Goal: Task Accomplishment & Management: Manage account settings

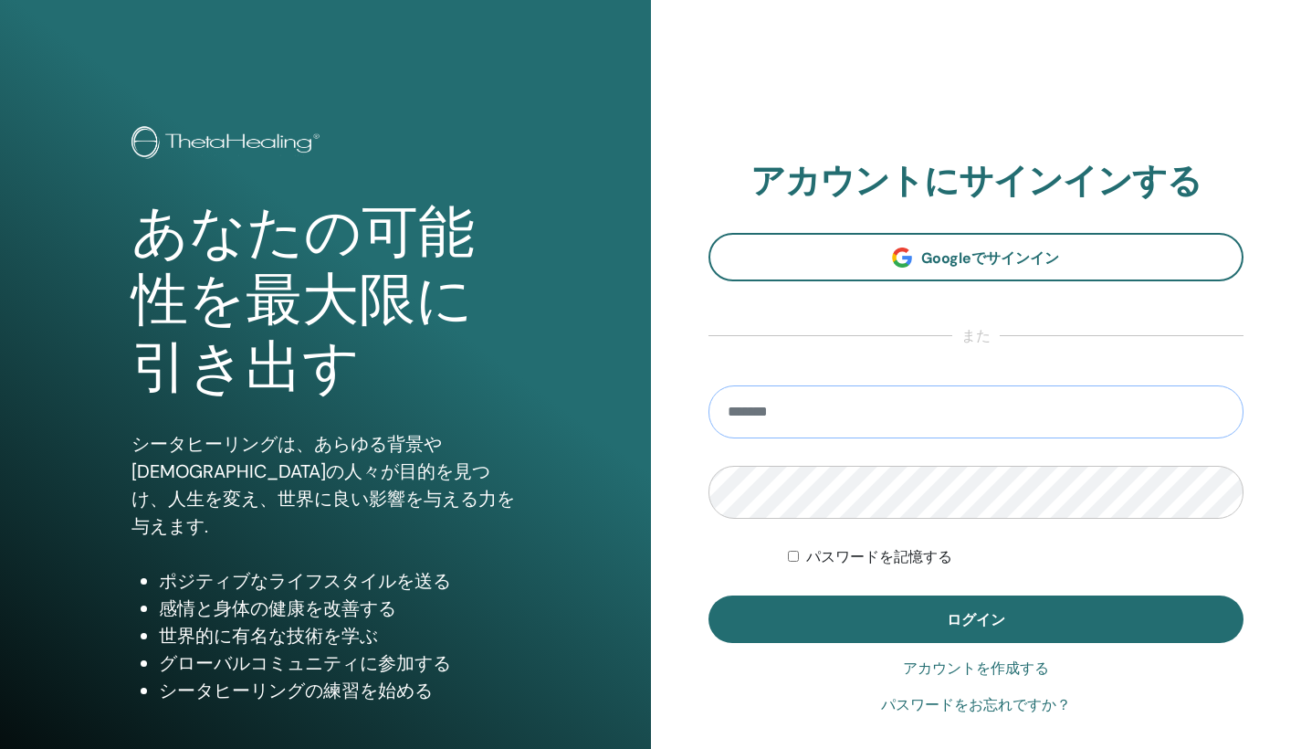
type input "**********"
click at [975, 619] on button "ログイン" at bounding box center [977, 618] width 536 height 47
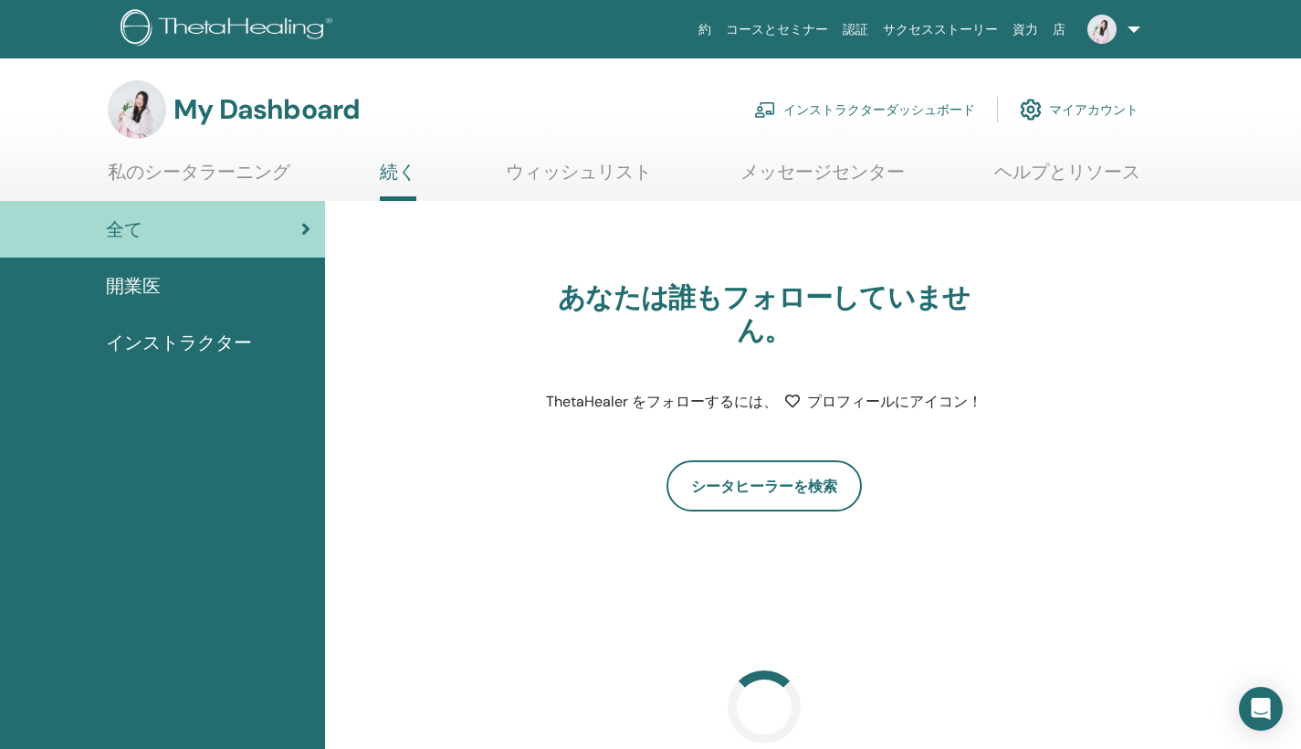
click at [828, 114] on link "インストラクターダッシュボード" at bounding box center [864, 109] width 221 height 40
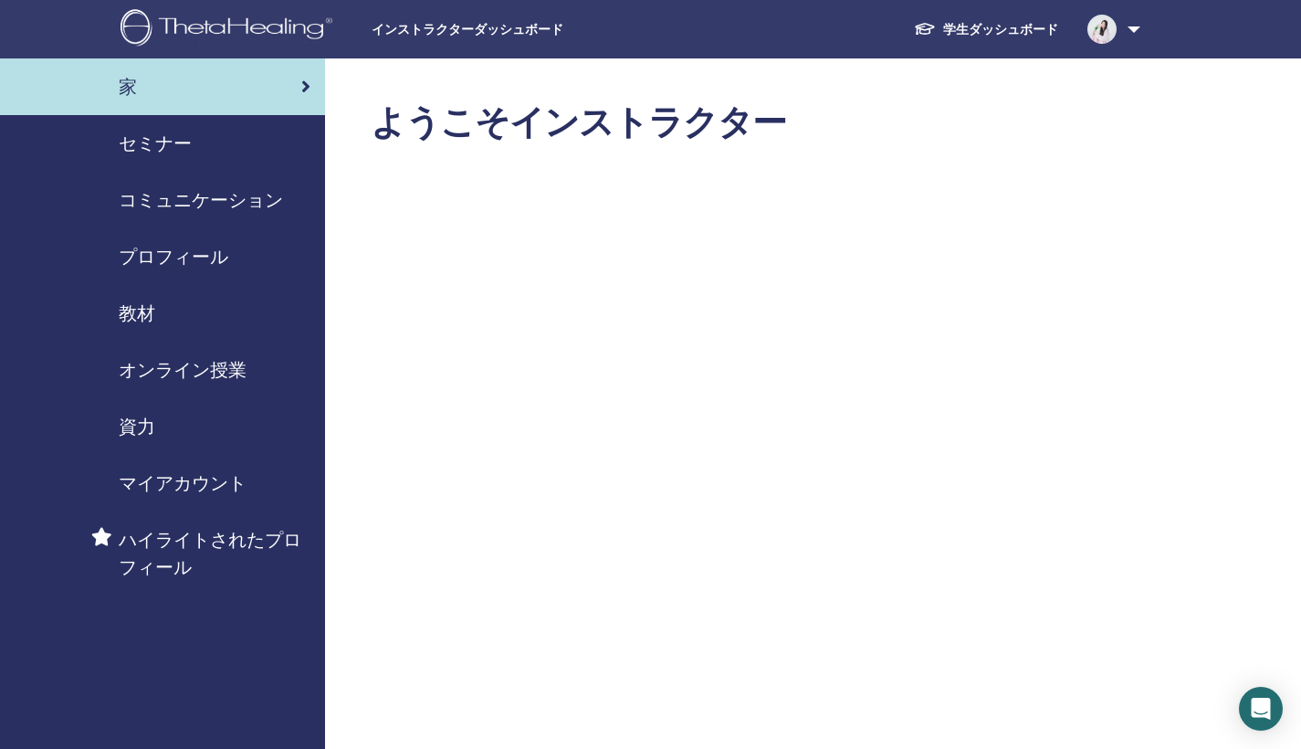
click at [158, 193] on span "コミュニケーション" at bounding box center [201, 199] width 164 height 27
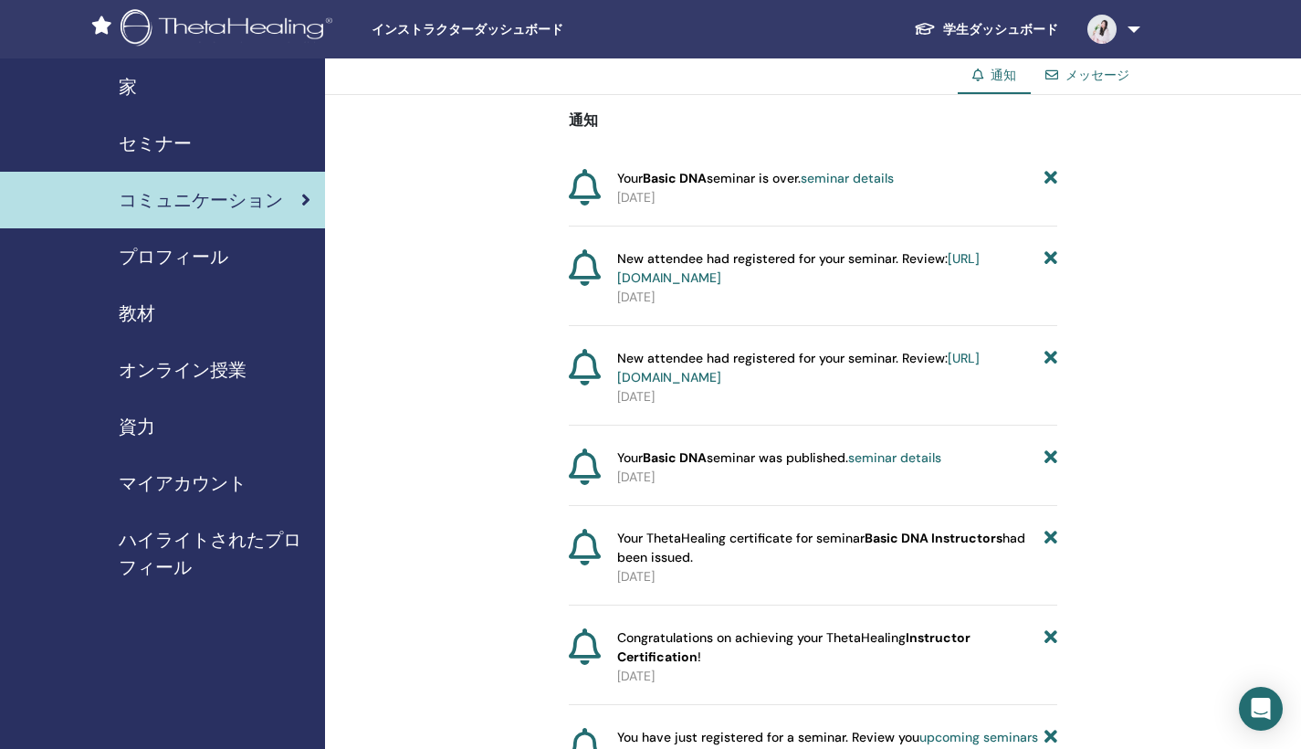
click at [147, 150] on span "セミナー" at bounding box center [155, 143] width 73 height 27
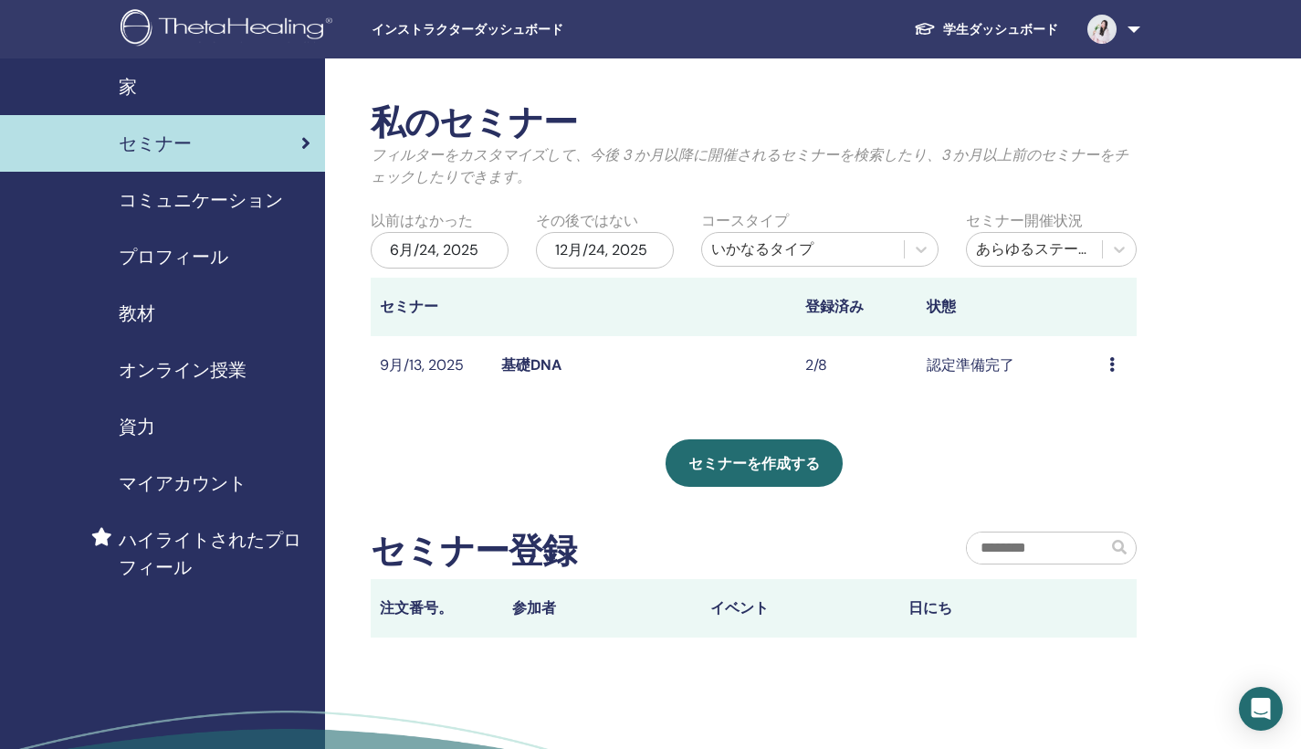
click at [513, 362] on link "基礎DNA" at bounding box center [531, 364] width 60 height 19
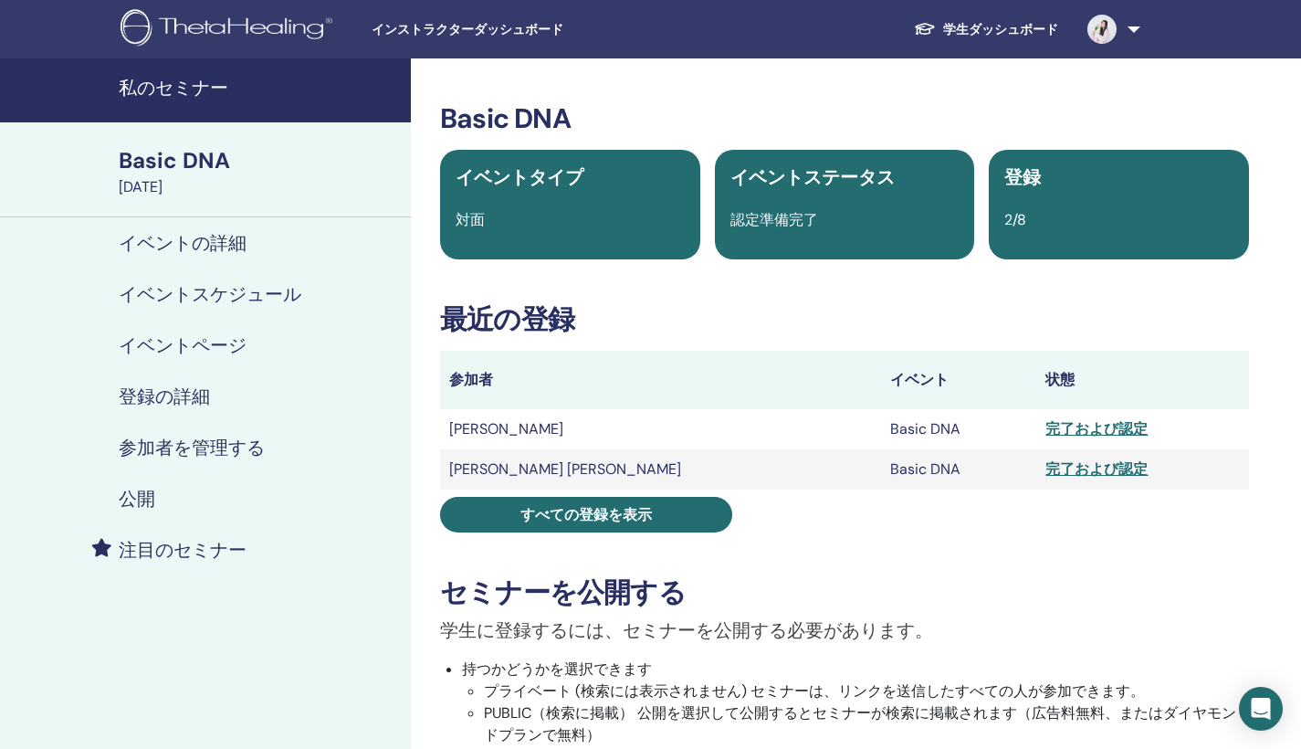
click at [1130, 30] on link at bounding box center [1110, 29] width 75 height 58
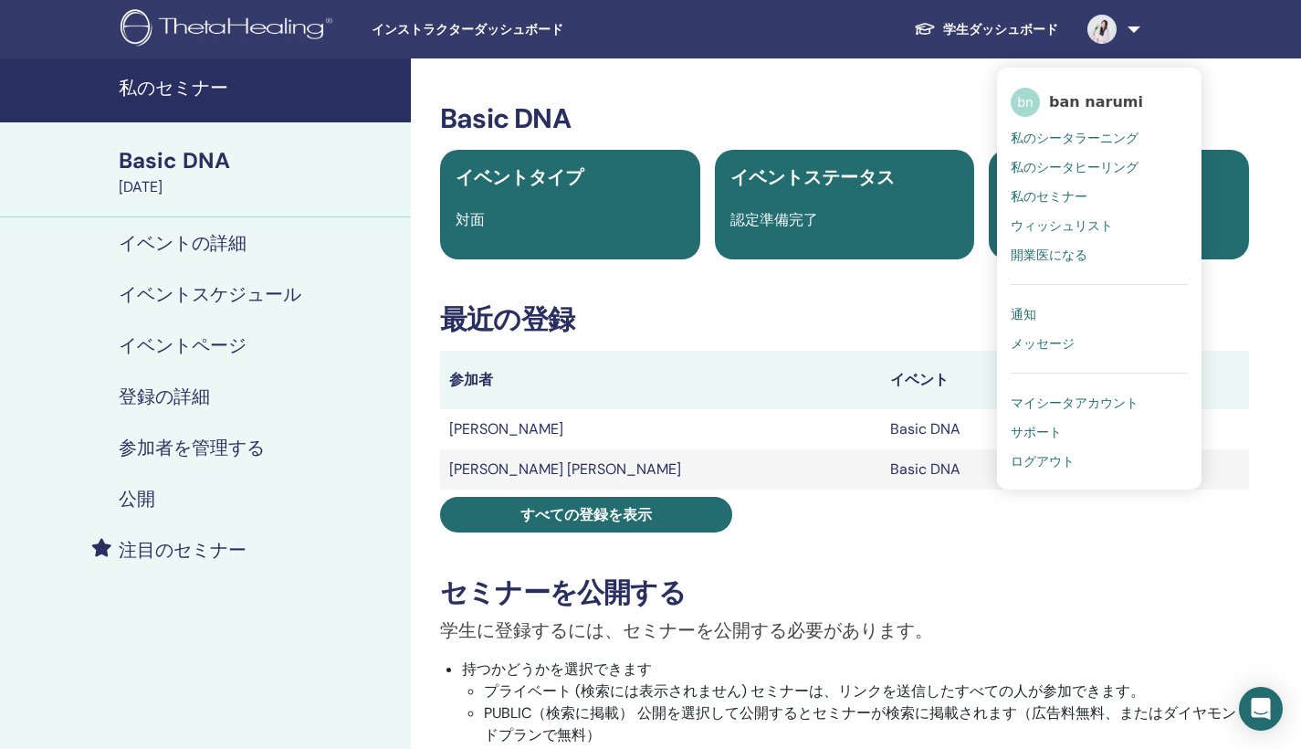
click at [1123, 100] on span "ban narumi" at bounding box center [1096, 101] width 94 height 19
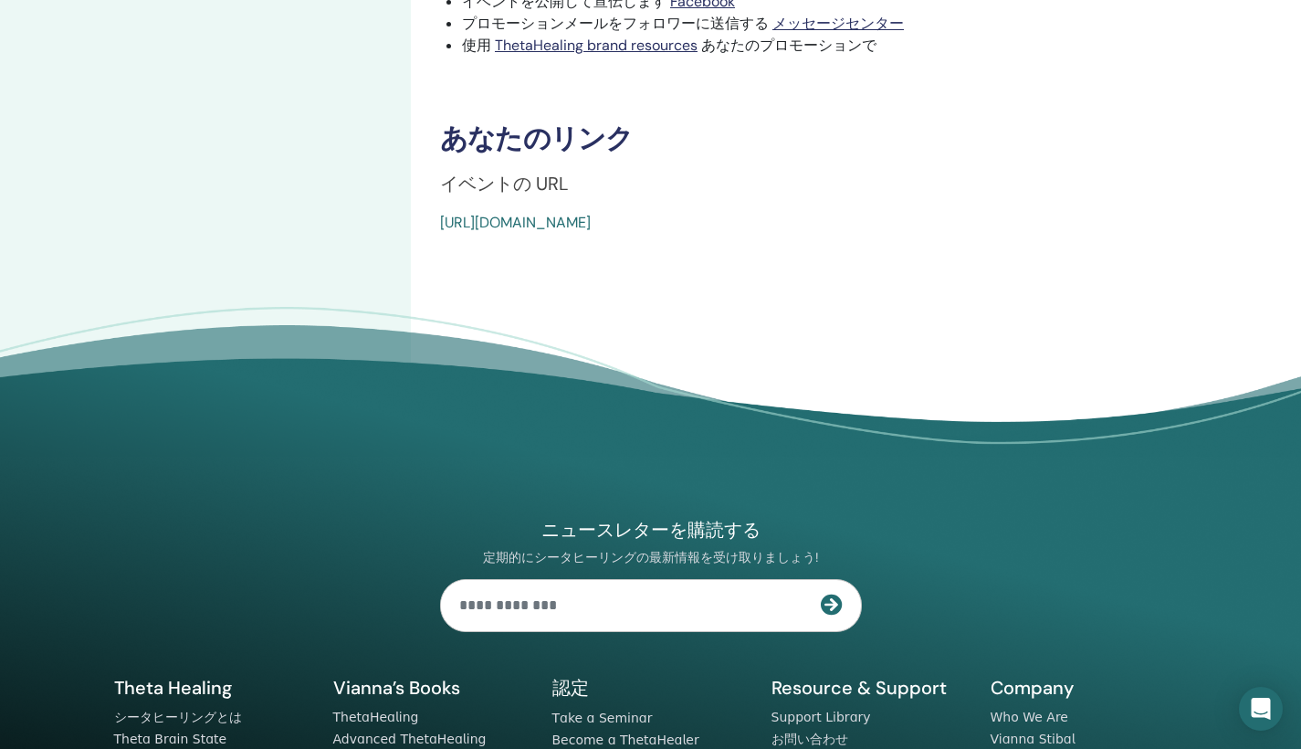
scroll to position [1103, 0]
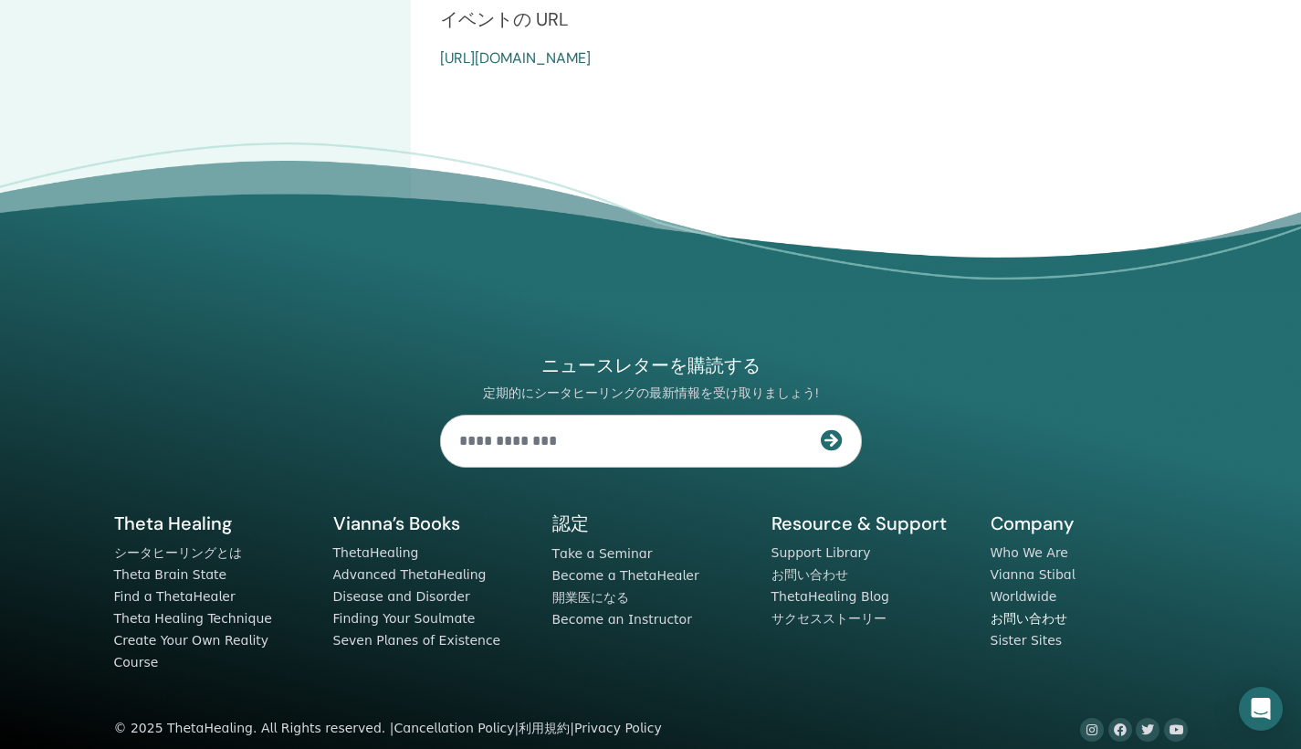
click at [1031, 620] on link "お問い合わせ" at bounding box center [1029, 618] width 77 height 15
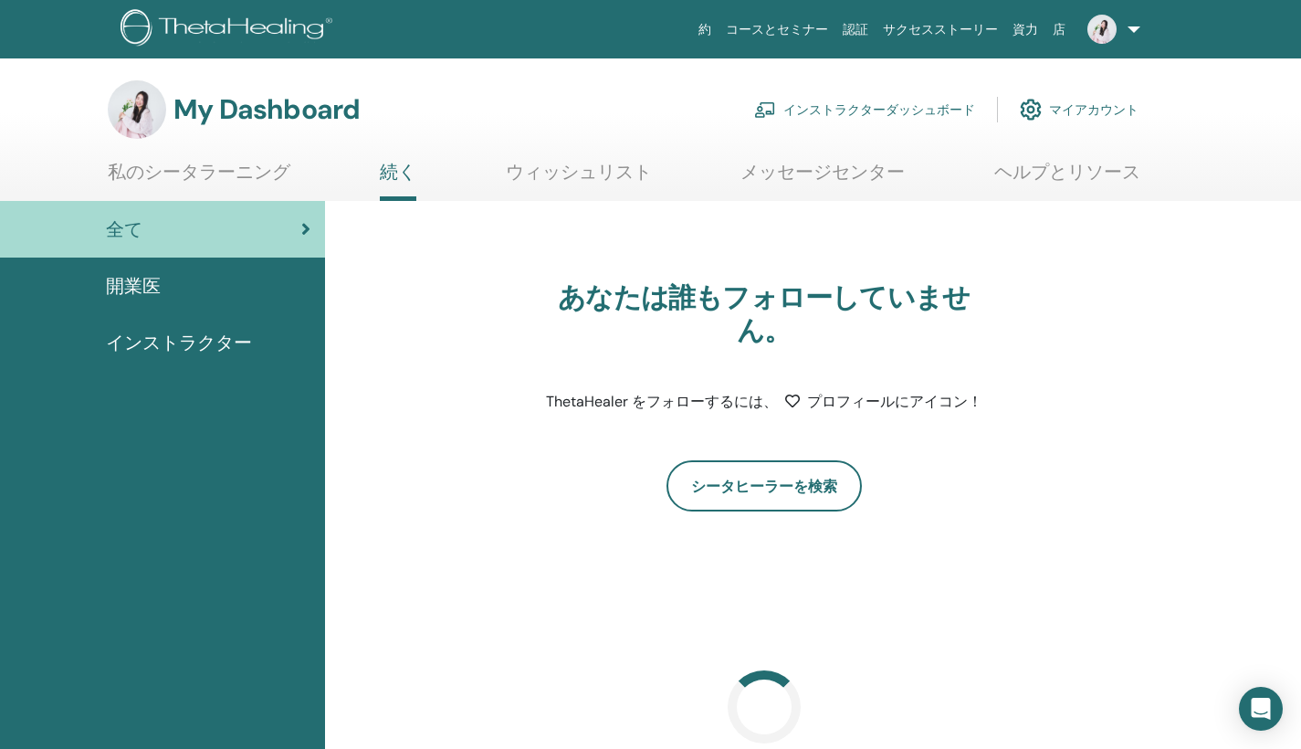
click at [947, 113] on link "インストラクターダッシュボード" at bounding box center [864, 109] width 221 height 40
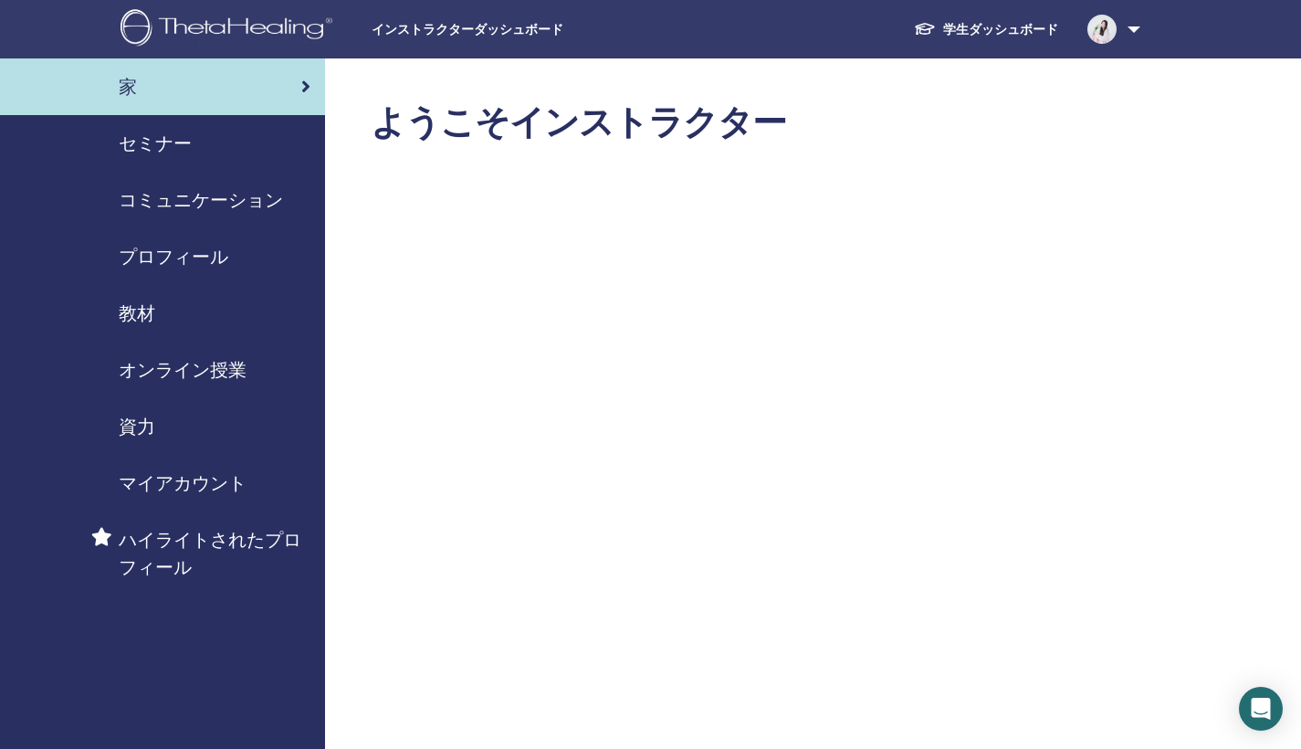
click at [156, 136] on span "セミナー" at bounding box center [155, 143] width 73 height 27
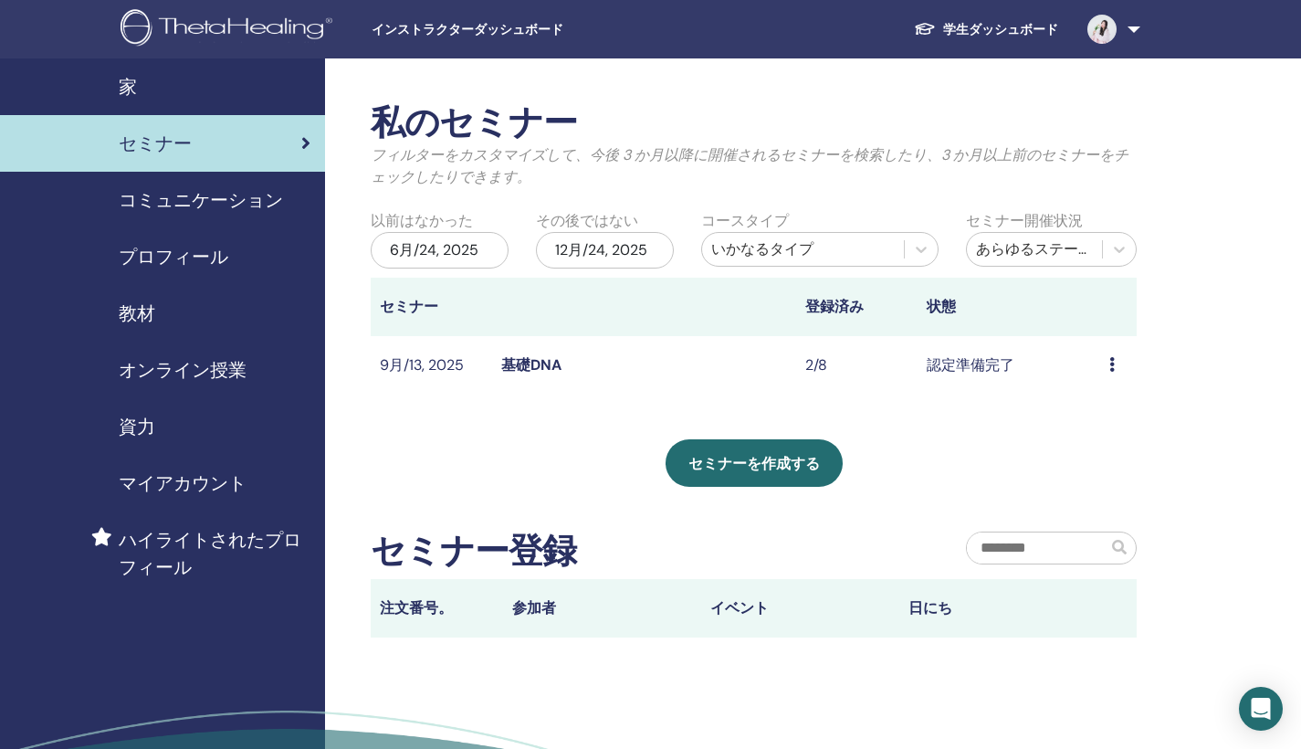
click at [534, 363] on link "基礎DNA" at bounding box center [531, 364] width 60 height 19
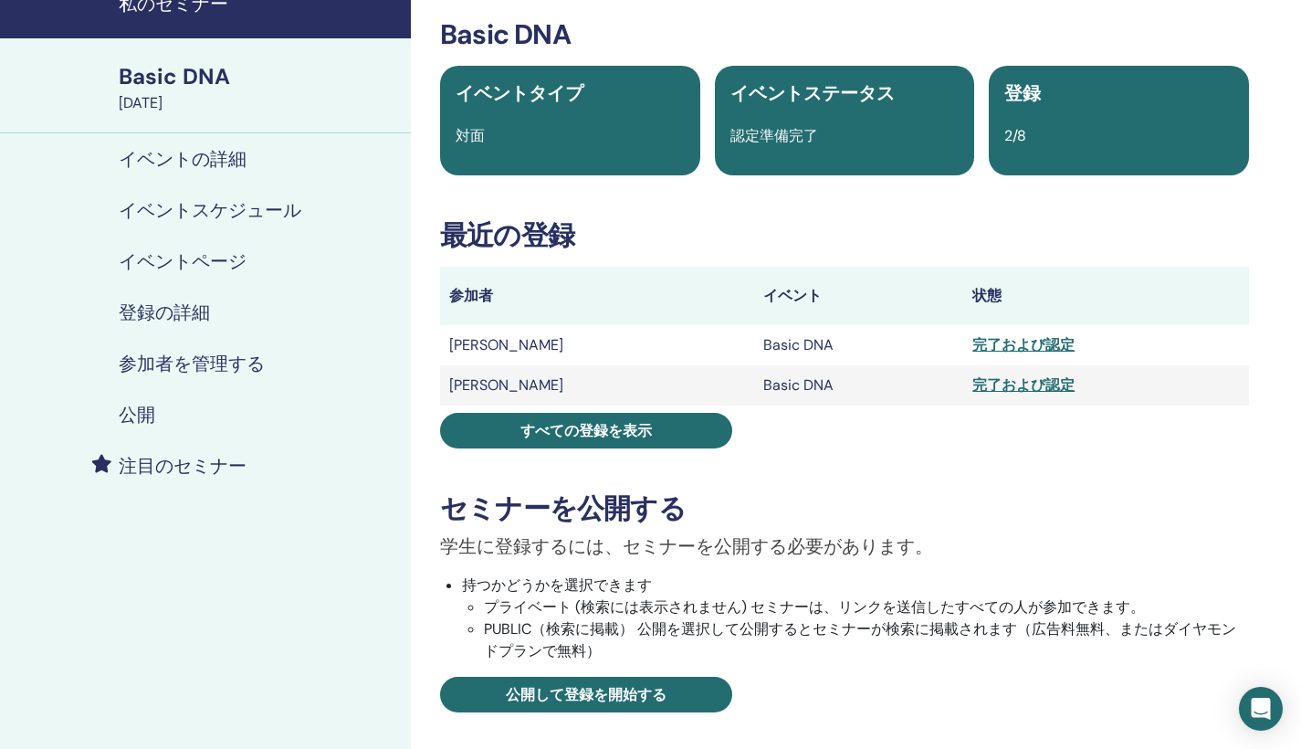
scroll to position [111, 0]
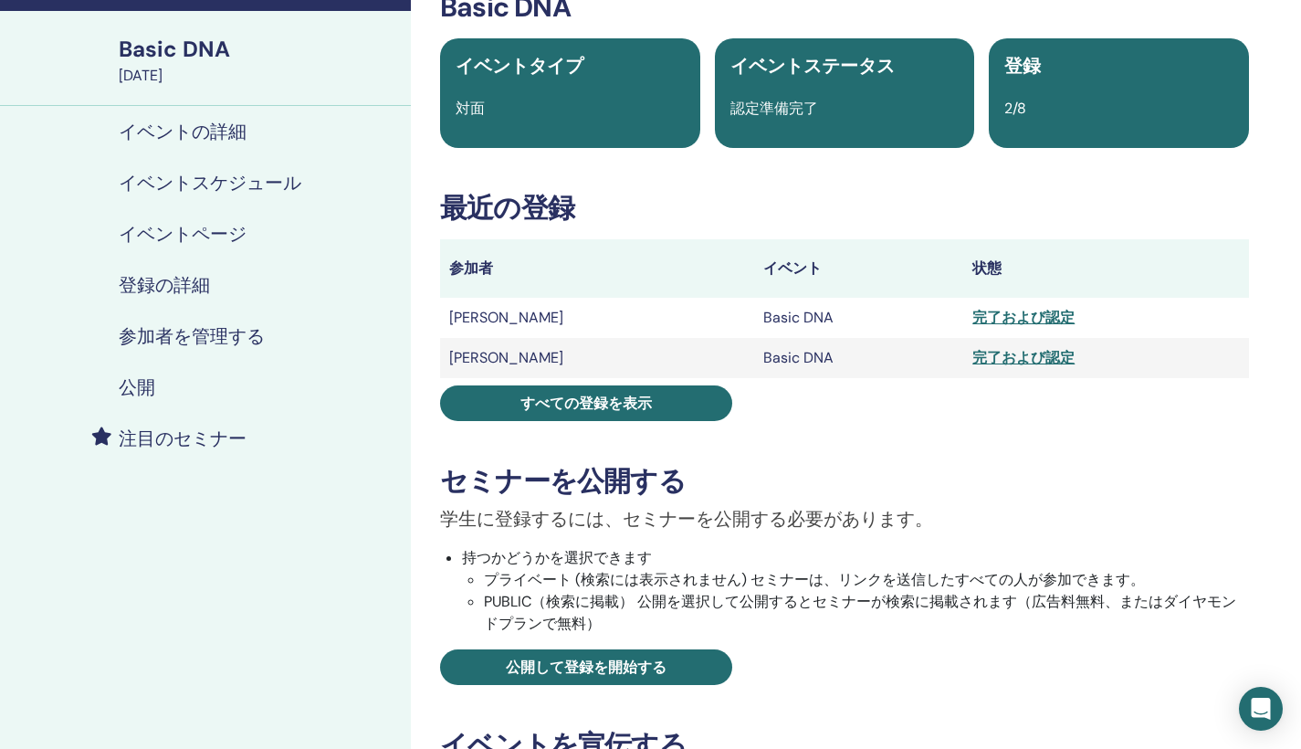
click at [998, 321] on div "完了および認定" at bounding box center [1107, 318] width 268 height 22
click at [1025, 317] on div "完了および認定" at bounding box center [1107, 318] width 268 height 22
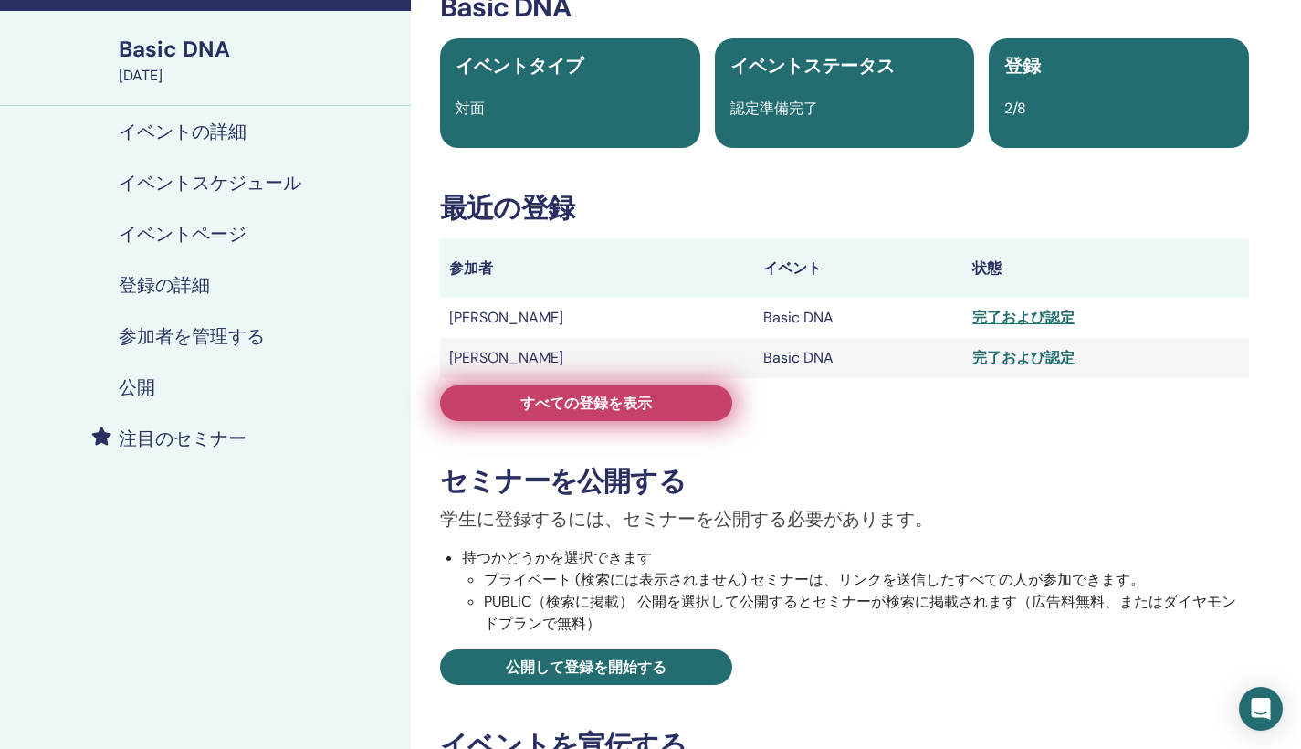
click at [678, 405] on link "すべての登録を表示" at bounding box center [586, 403] width 292 height 36
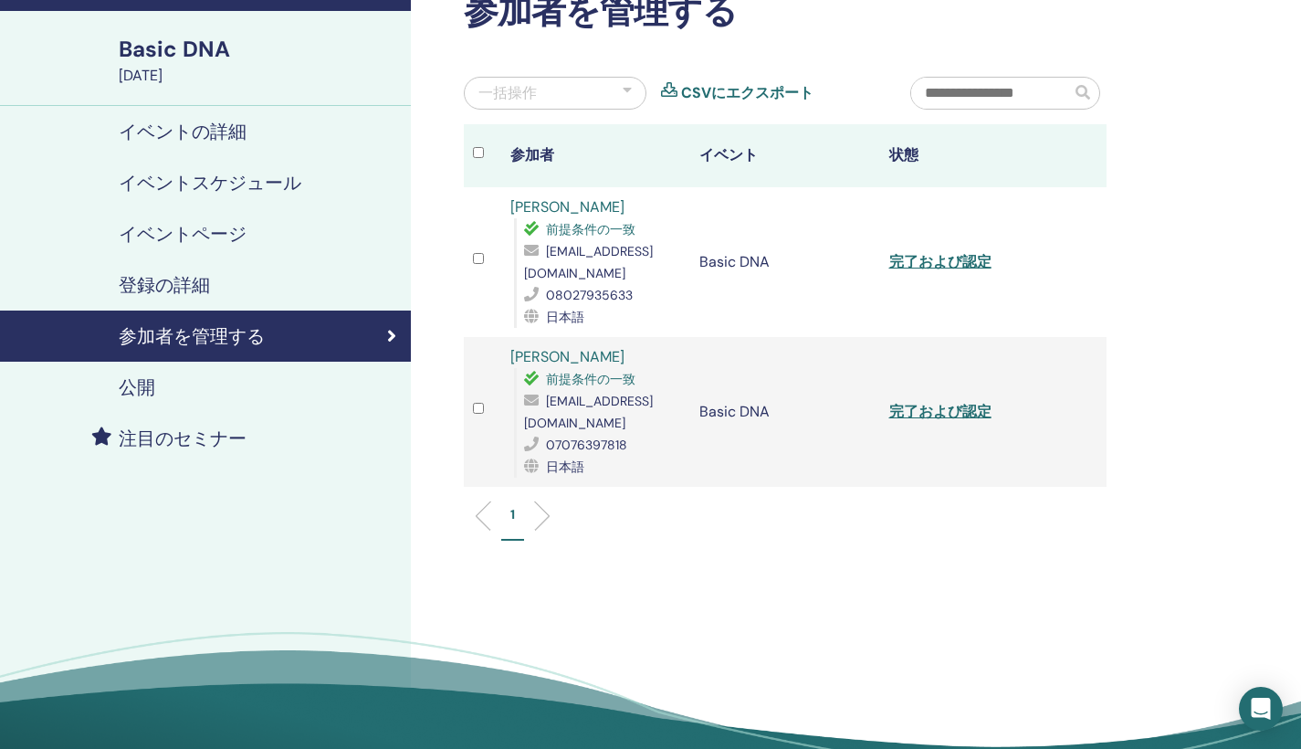
click at [980, 252] on link "完了および認定" at bounding box center [940, 261] width 102 height 19
click at [955, 402] on link "完了および認定" at bounding box center [940, 411] width 102 height 19
click at [694, 560] on div "参加者を管理する 一括操作 CSVにエクスポート 参加者 イベント 状態 [PERSON_NAME] 前提条件の一致 [EMAIL_ADDRESS][DOMA…" at bounding box center [844, 380] width 867 height 867
click at [1064, 552] on div "参加者を管理する 一括操作 CSVにエクスポート 参加者 イベント 状態 RIKO UENO 前提条件の一致 reo9912@icloud.com 08027…" at bounding box center [844, 380] width 867 height 867
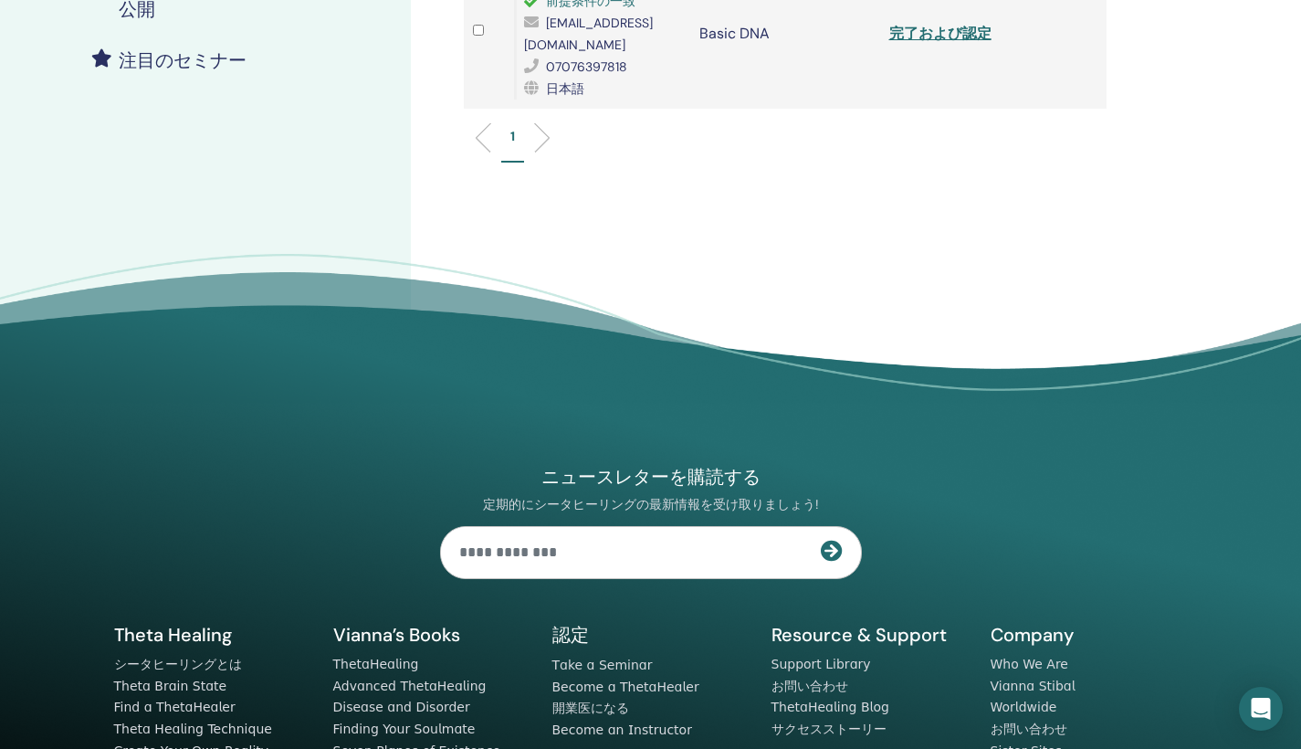
scroll to position [558, 0]
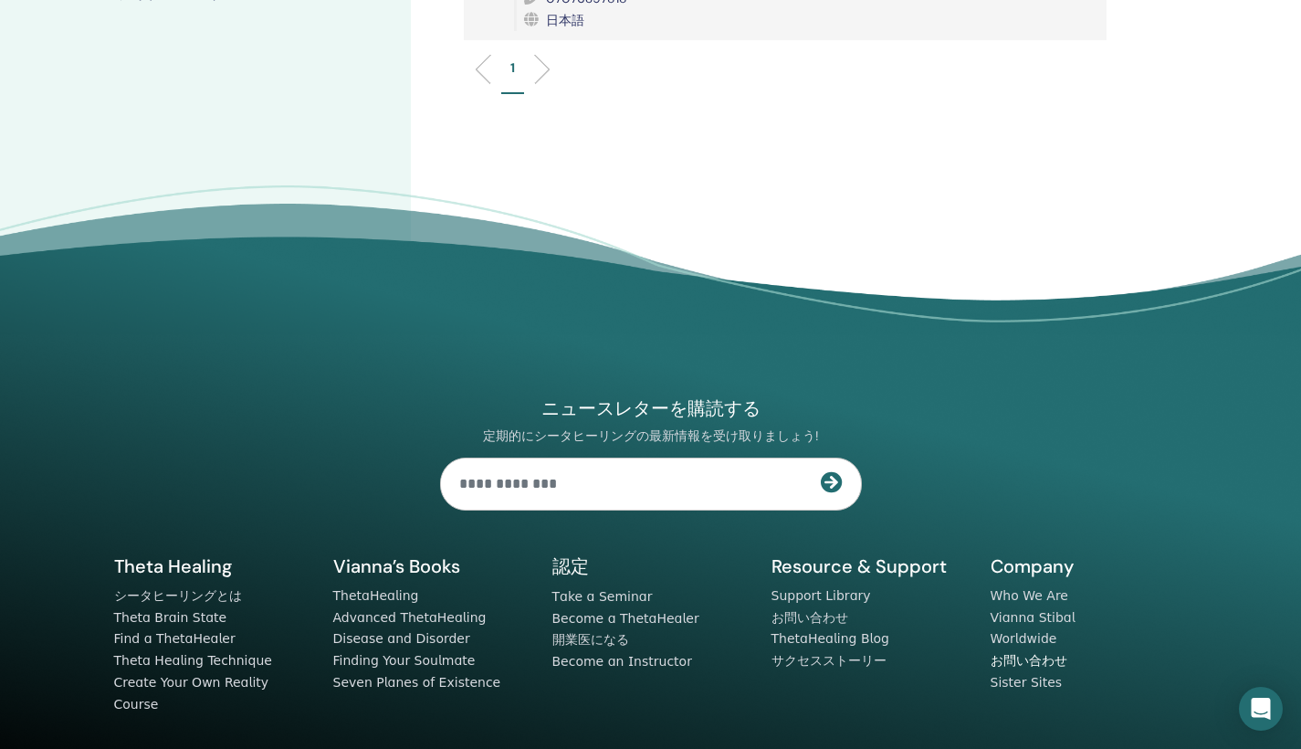
click at [1046, 653] on link "お問い合わせ" at bounding box center [1029, 660] width 77 height 15
